Goal: Task Accomplishment & Management: Manage account settings

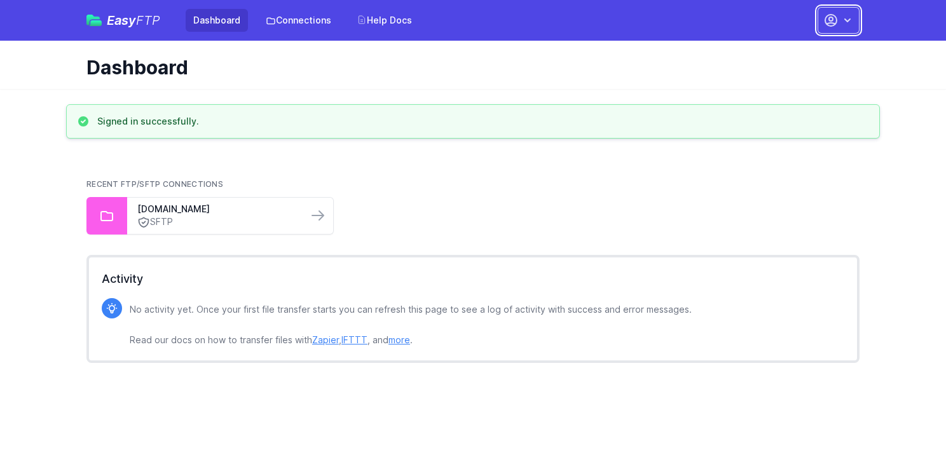
click at [836, 18] on icon "button" at bounding box center [831, 20] width 15 height 15
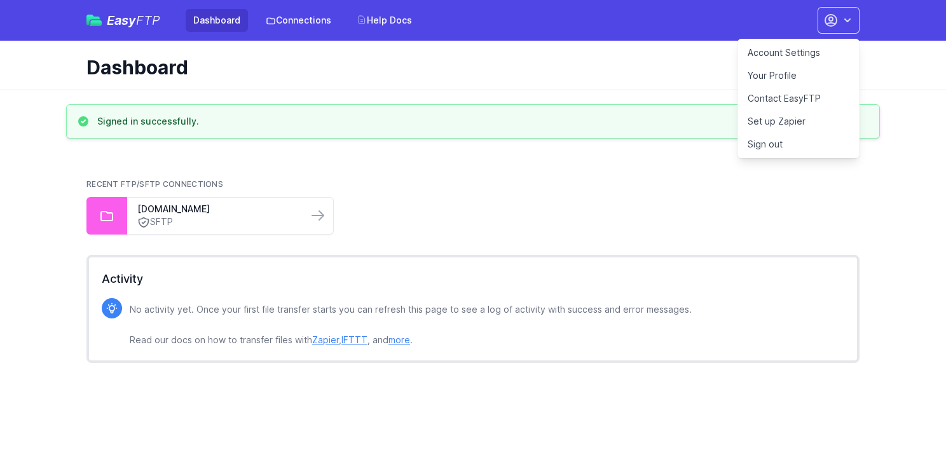
click at [784, 54] on link "Account Settings" at bounding box center [799, 52] width 122 height 23
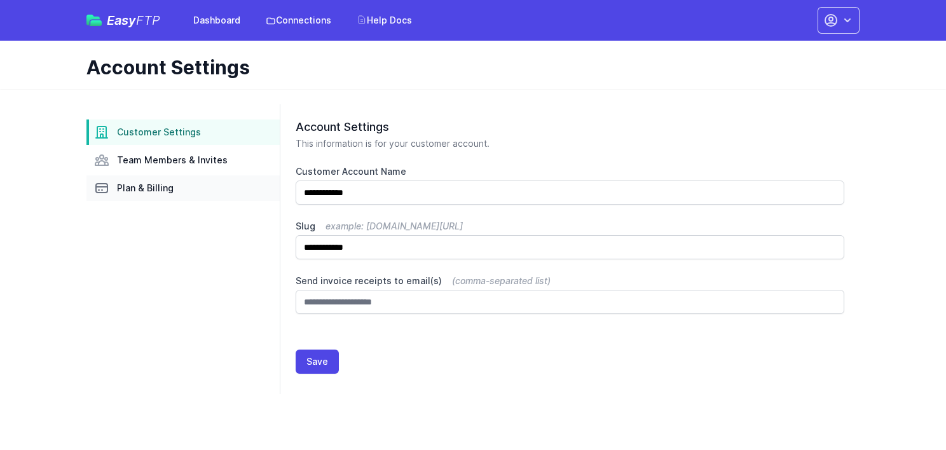
click at [137, 193] on span "Plan & Billing" at bounding box center [145, 188] width 57 height 13
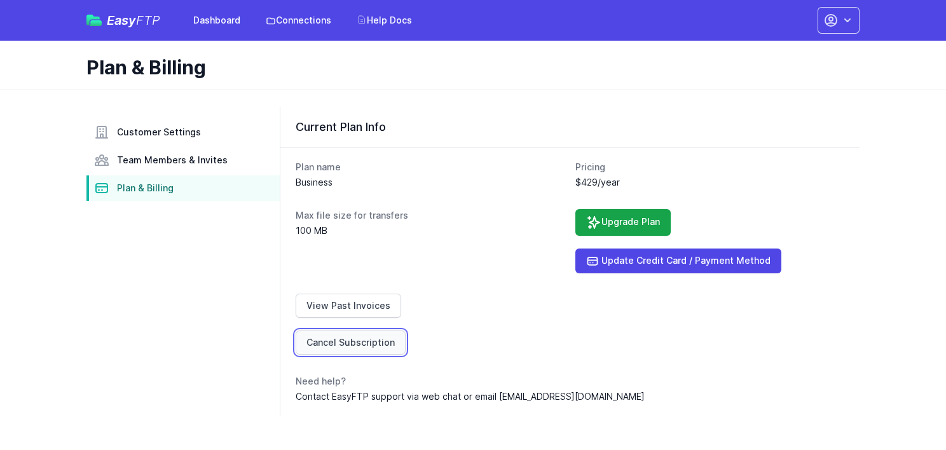
click at [376, 343] on link "Cancel Subscription" at bounding box center [351, 343] width 110 height 24
